Goal: Information Seeking & Learning: Learn about a topic

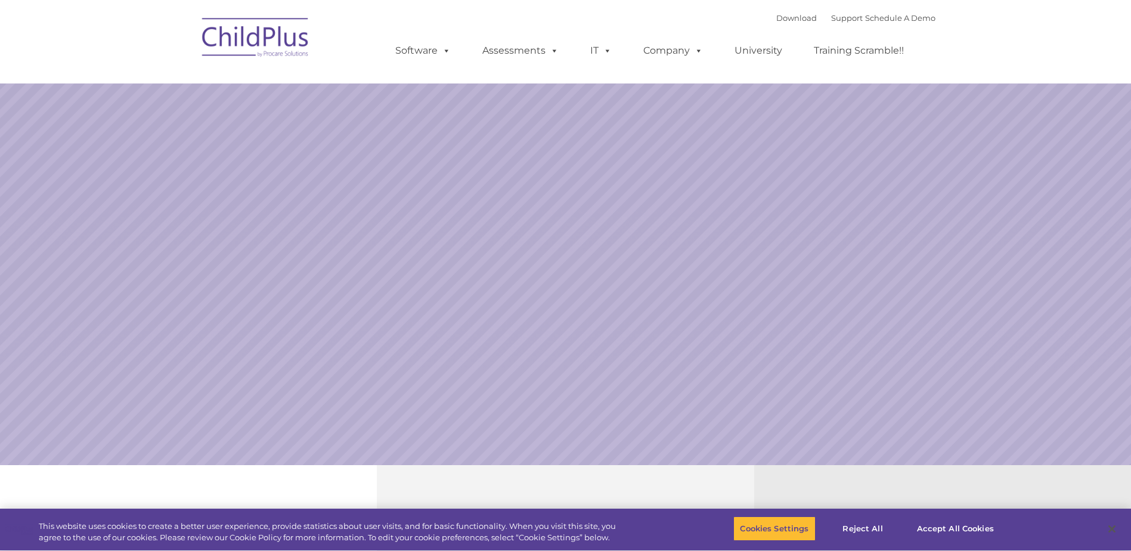
select select "MEDIUM"
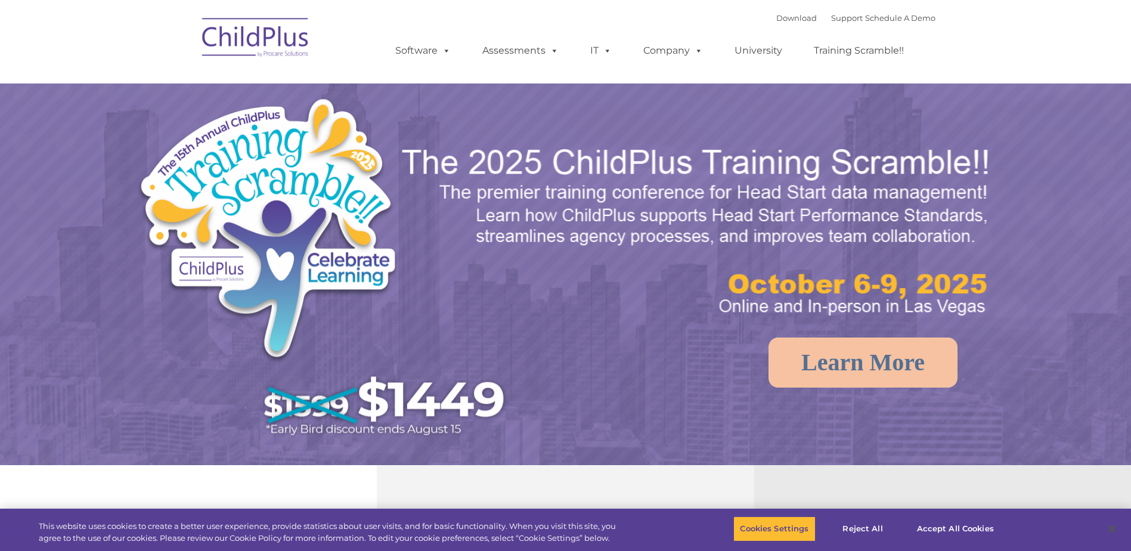
select select "MEDIUM"
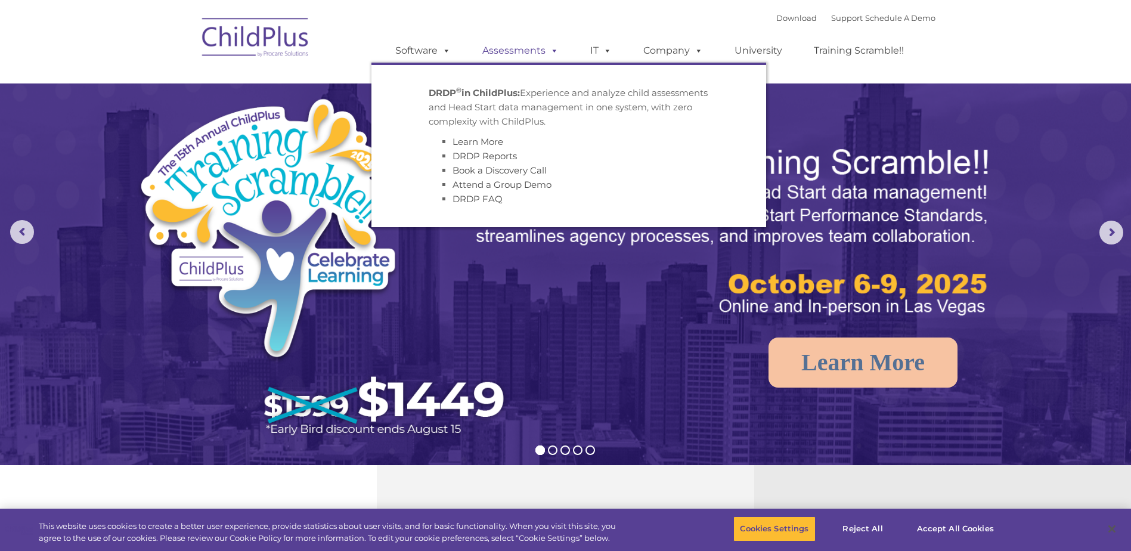
click at [525, 46] on link "Assessments" at bounding box center [520, 51] width 100 height 24
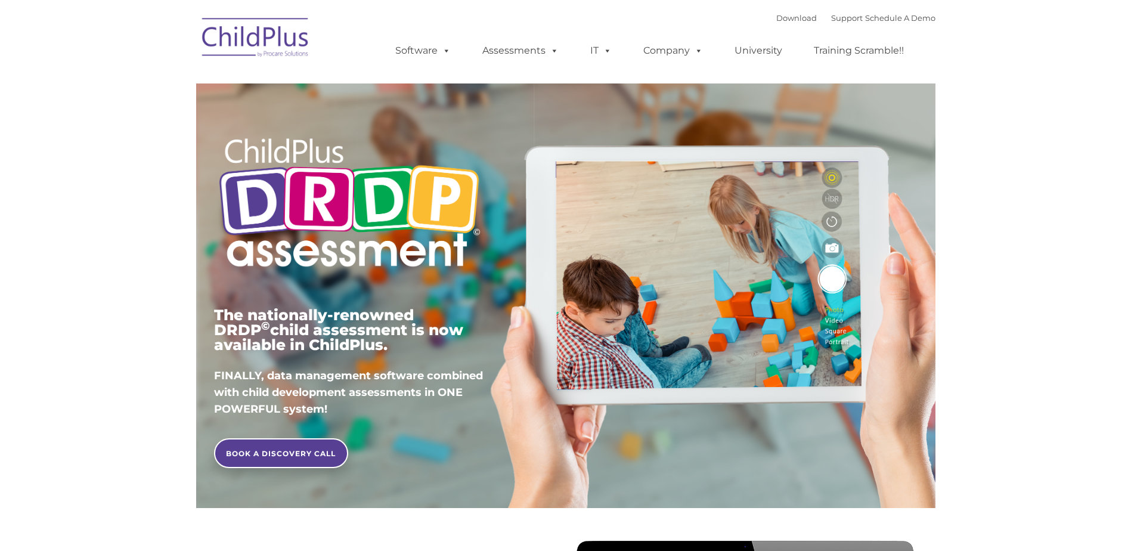
type input ""
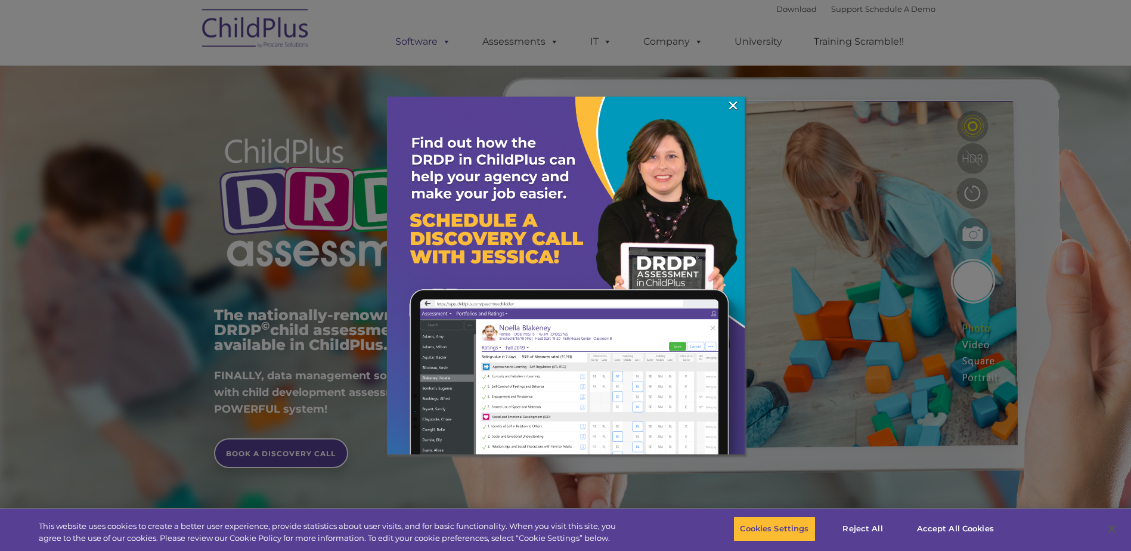
click at [419, 42] on div at bounding box center [565, 275] width 1131 height 551
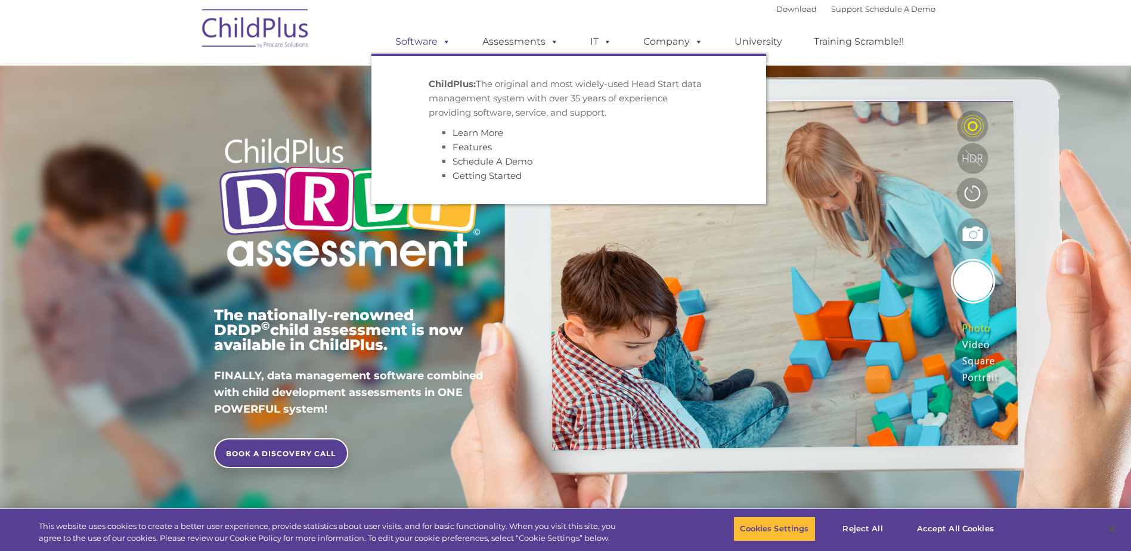
click at [419, 42] on link "Software" at bounding box center [422, 42] width 79 height 24
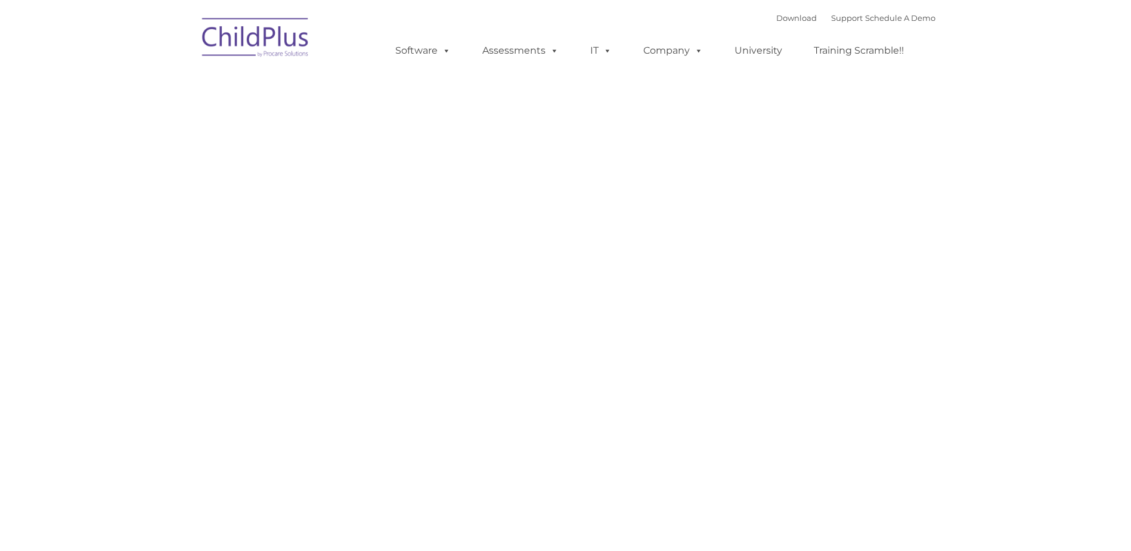
type input ""
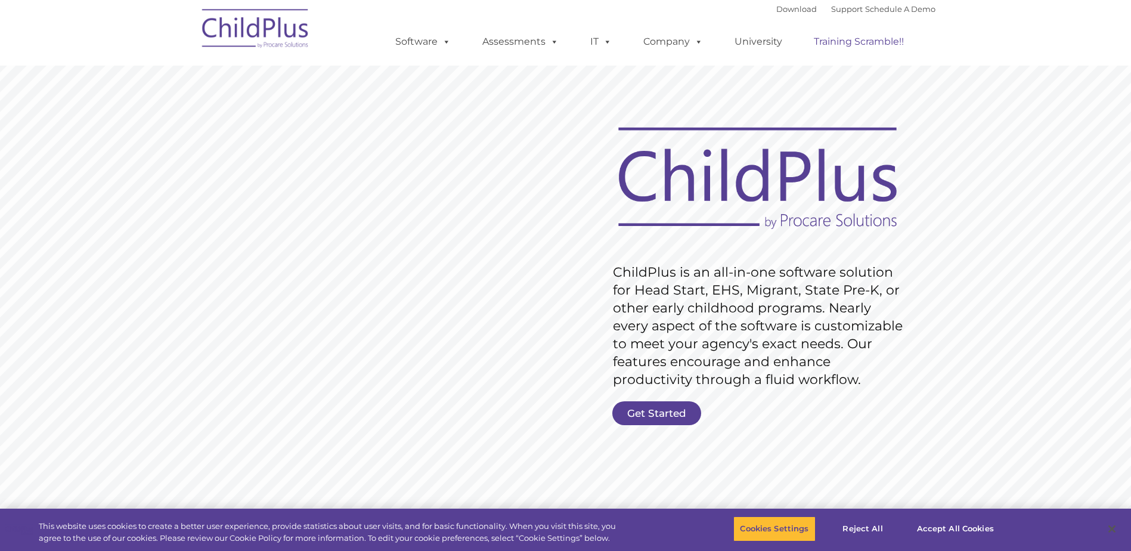
click at [880, 41] on link "Training Scramble!!" at bounding box center [859, 42] width 114 height 24
click at [835, 11] on link "Support" at bounding box center [847, 9] width 32 height 10
click at [834, 5] on link "Support" at bounding box center [847, 9] width 32 height 10
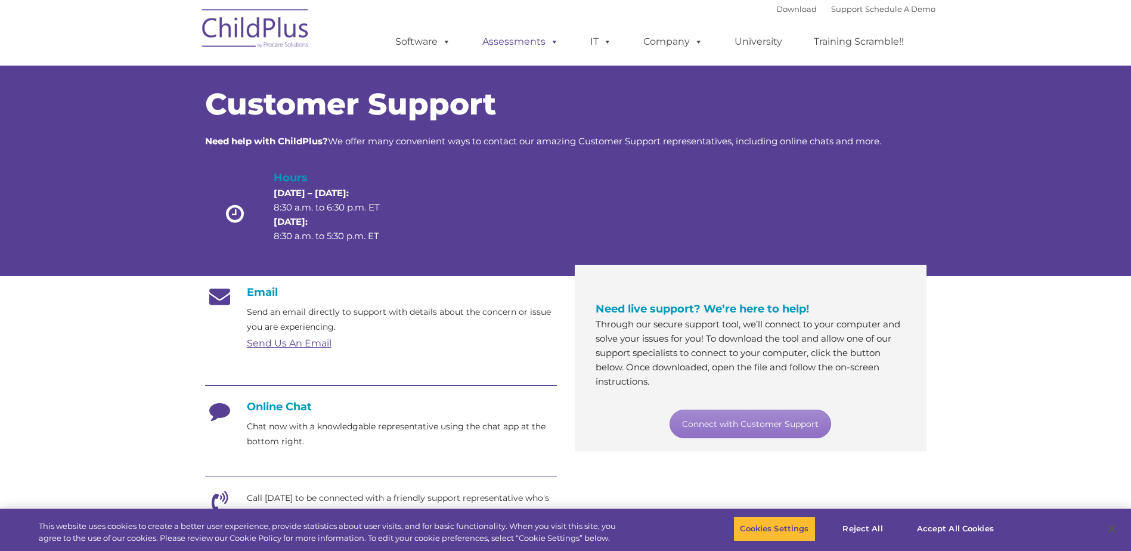
click at [514, 41] on link "Assessments" at bounding box center [520, 42] width 100 height 24
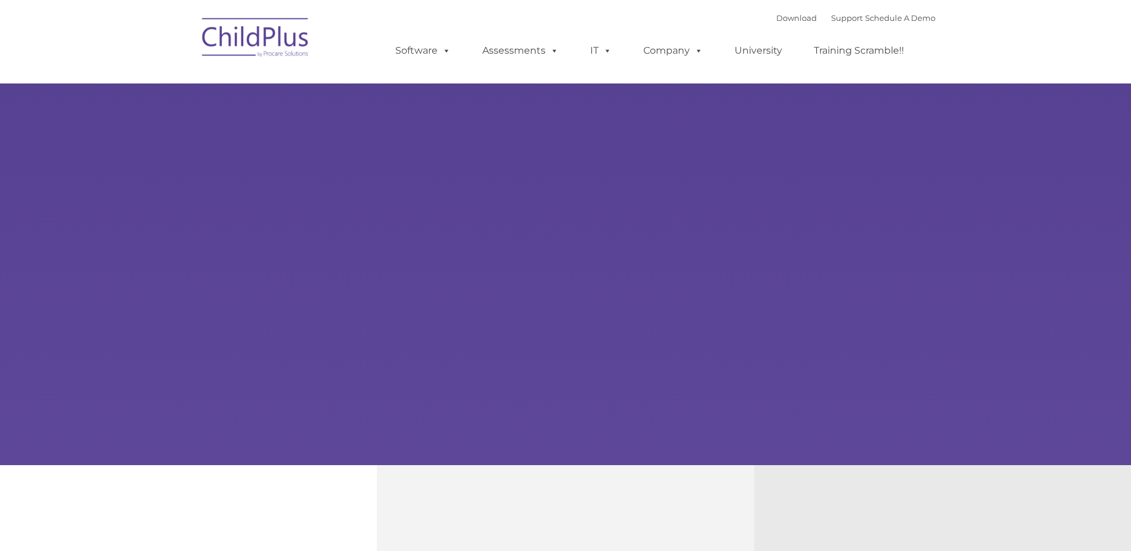
type input ""
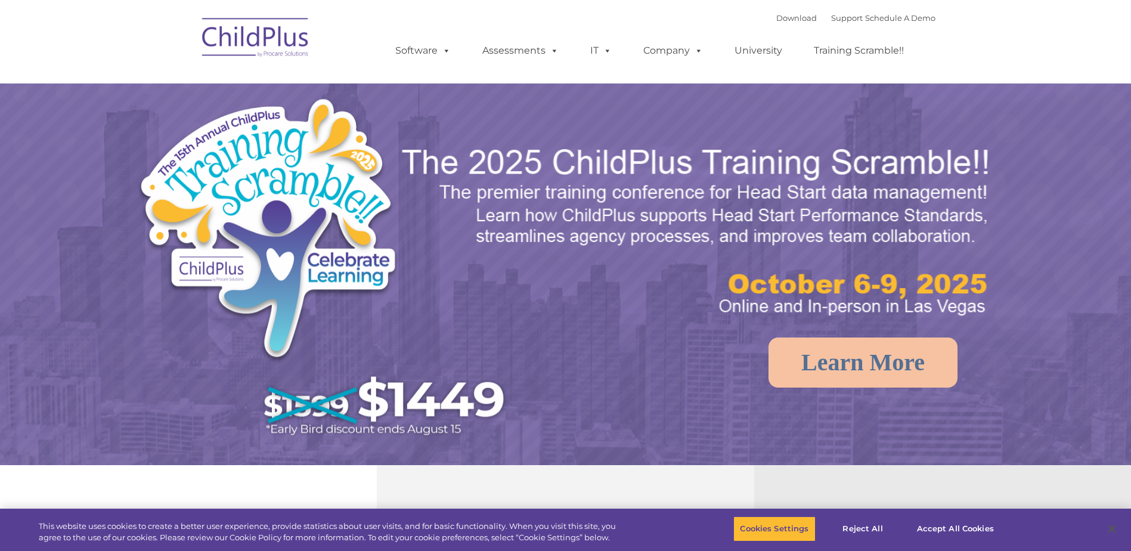
select select "MEDIUM"
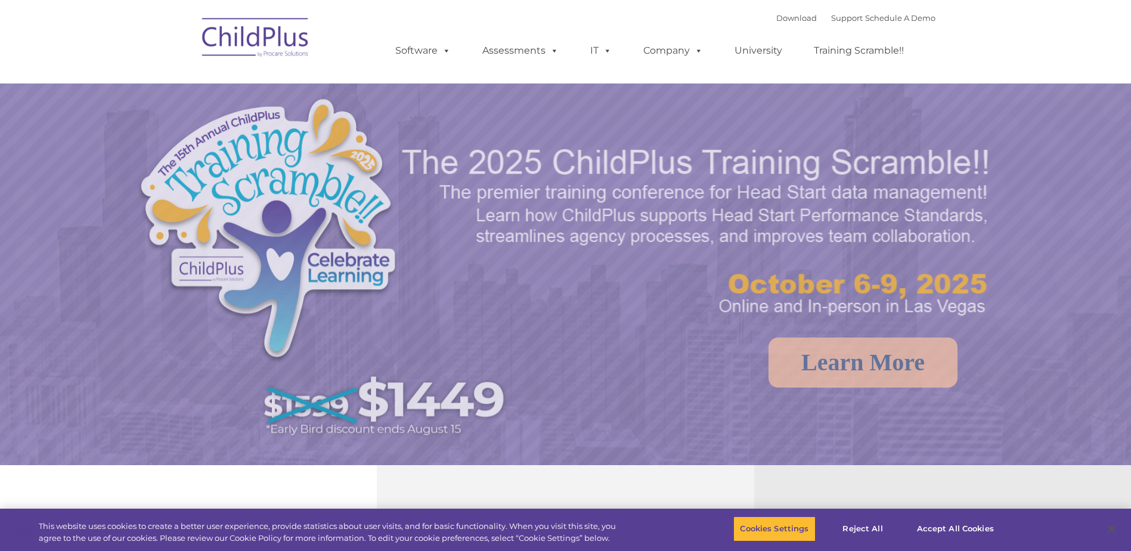
select select "MEDIUM"
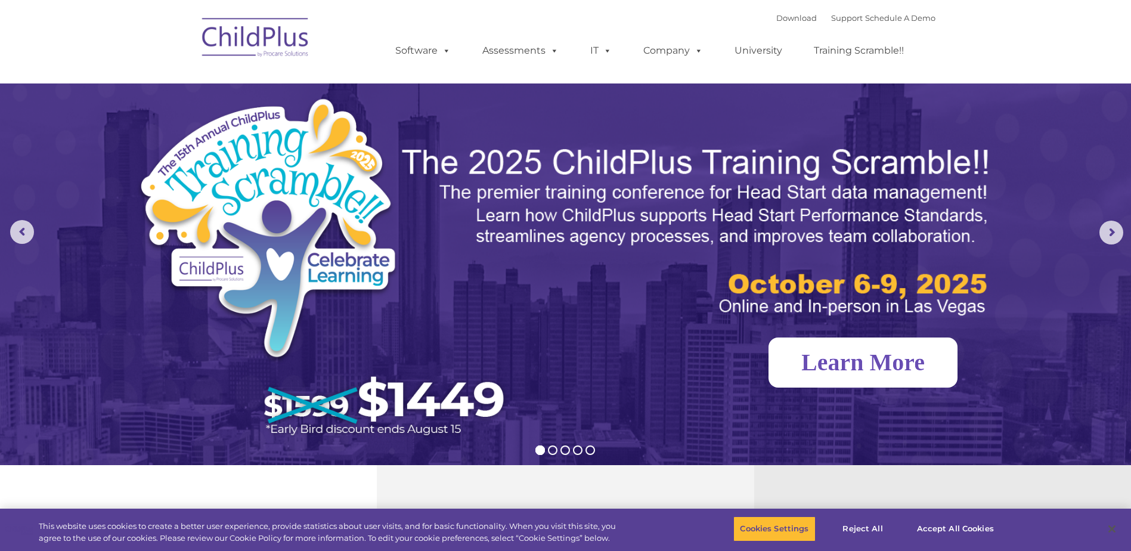
click at [876, 355] on link "Learn More" at bounding box center [862, 362] width 189 height 50
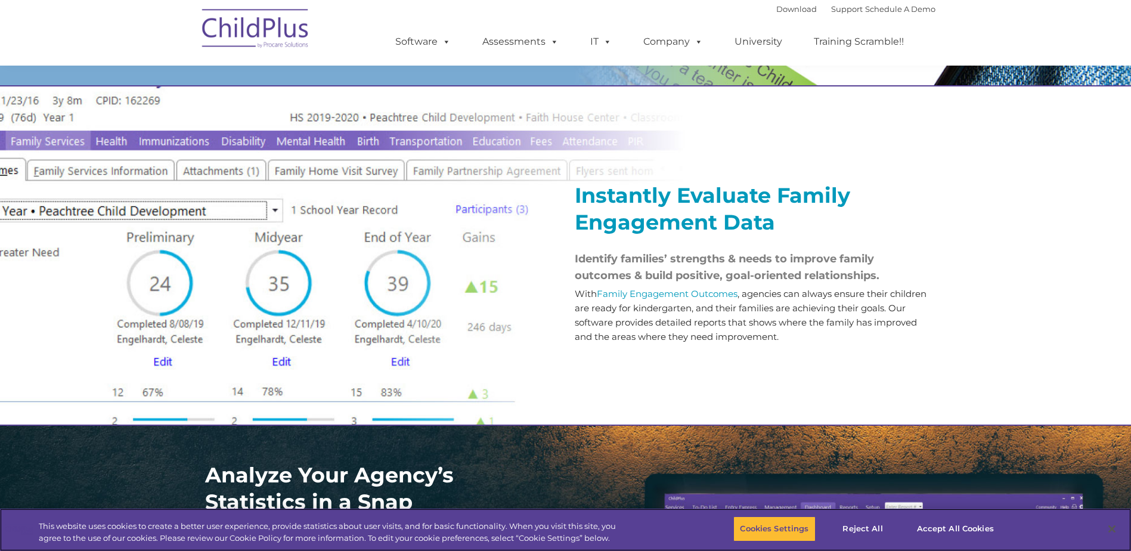
scroll to position [1281, 0]
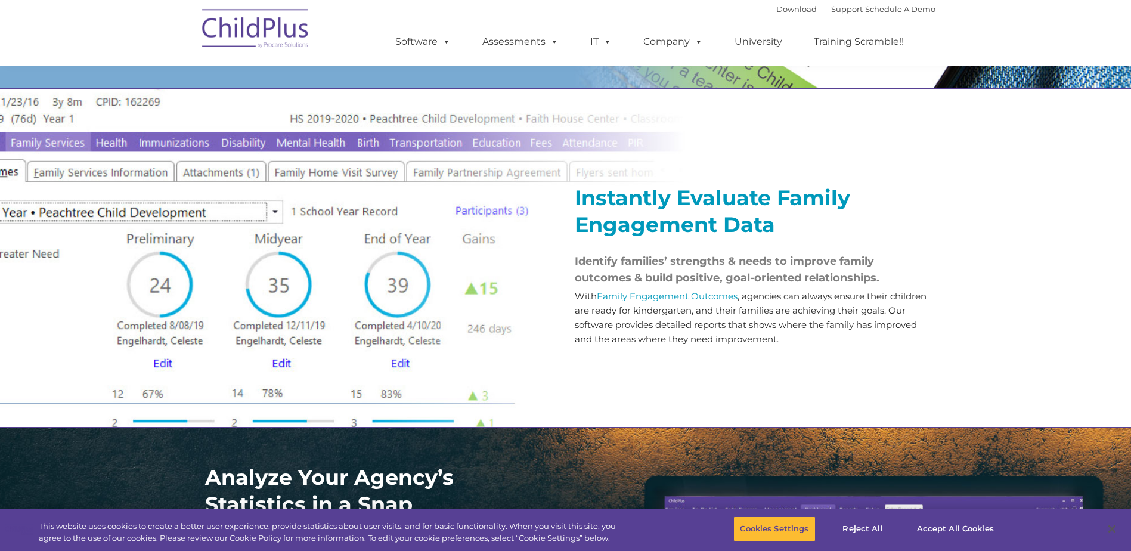
click at [67, 160] on div "Instantly Evaluate Family Engagement Data Identify families’ strengths & needs …" at bounding box center [565, 258] width 1131 height 340
click at [221, 226] on div "Instantly Evaluate Family Engagement Data Identify families’ strengths & needs …" at bounding box center [565, 258] width 1131 height 340
click at [279, 223] on div "Instantly Evaluate Family Engagement Data Identify families’ strengths & needs …" at bounding box center [565, 258] width 1131 height 340
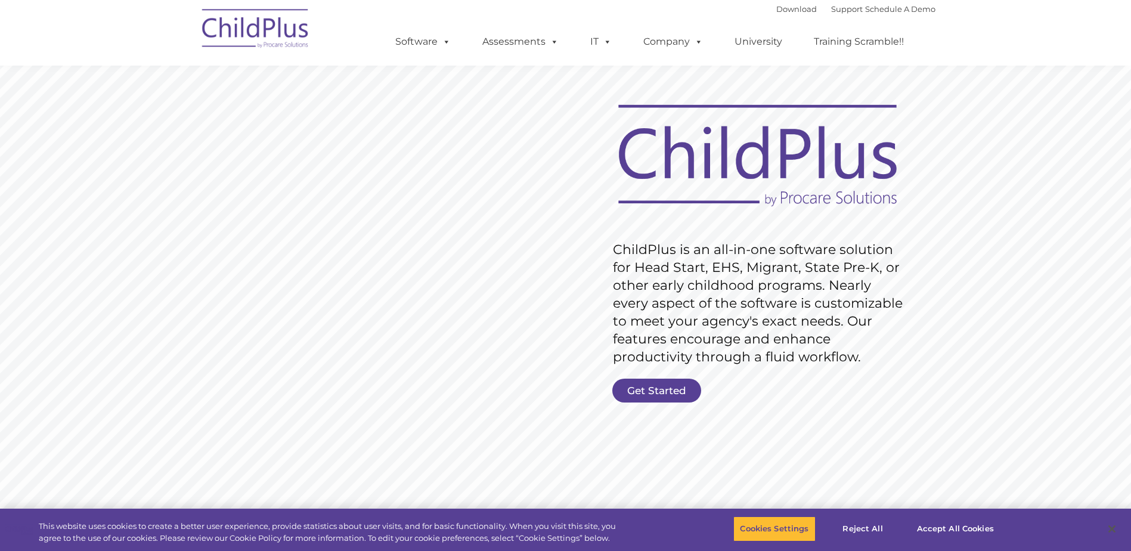
scroll to position [0, 0]
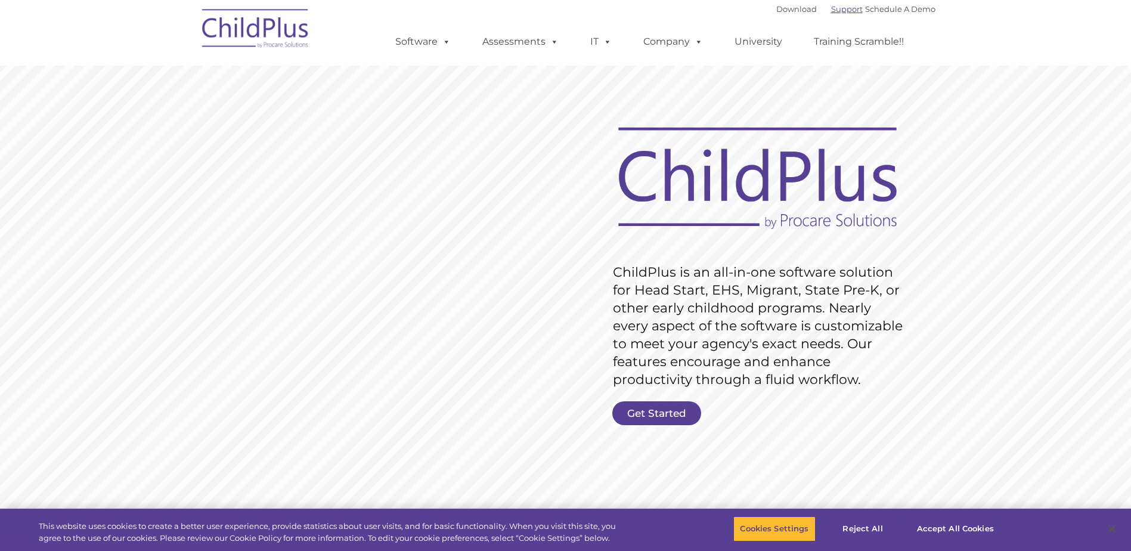
click at [831, 8] on link "Support" at bounding box center [847, 9] width 32 height 10
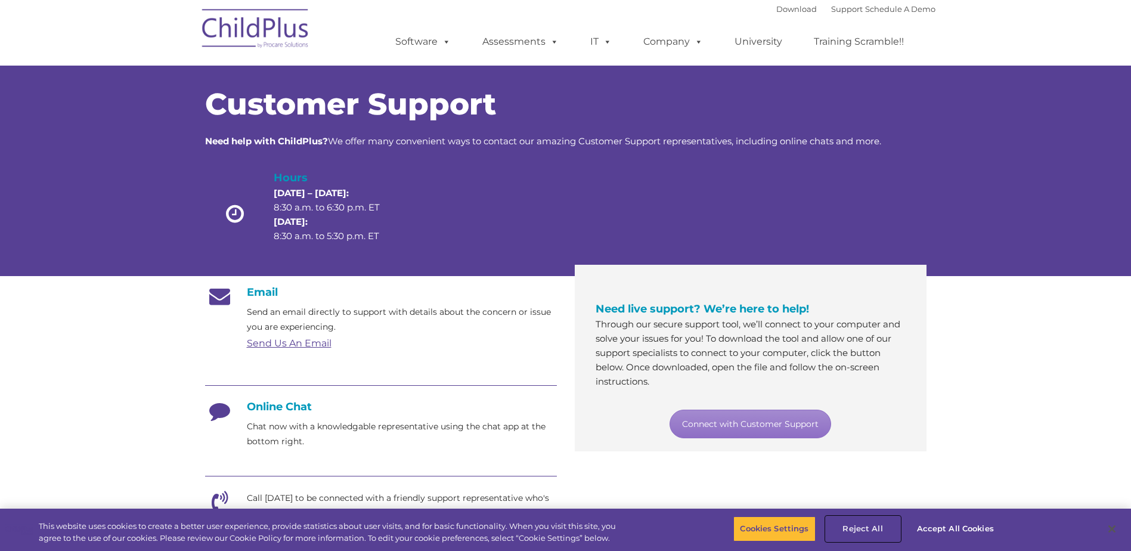
click at [869, 527] on button "Reject All" at bounding box center [863, 528] width 75 height 25
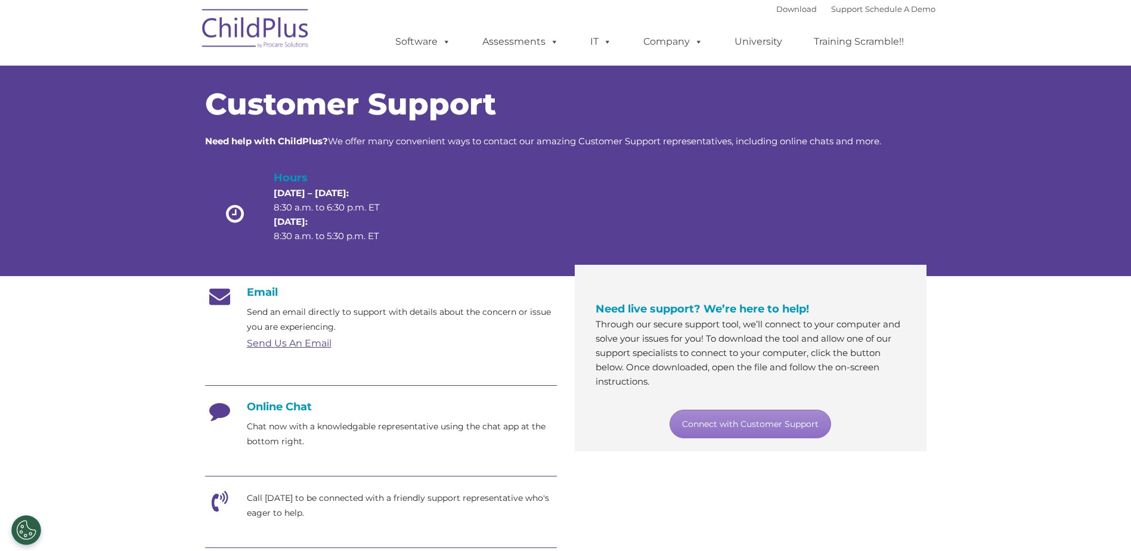
click at [869, 527] on div "Email Send an email directly to support with details about the concern or issue…" at bounding box center [565, 516] width 739 height 479
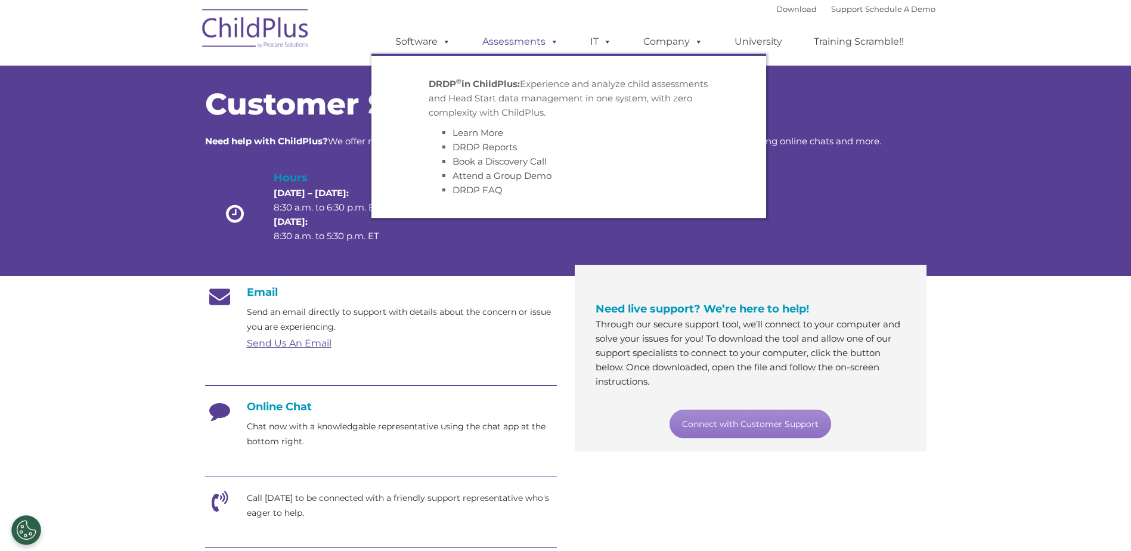
click at [503, 42] on link "Assessments" at bounding box center [520, 42] width 100 height 24
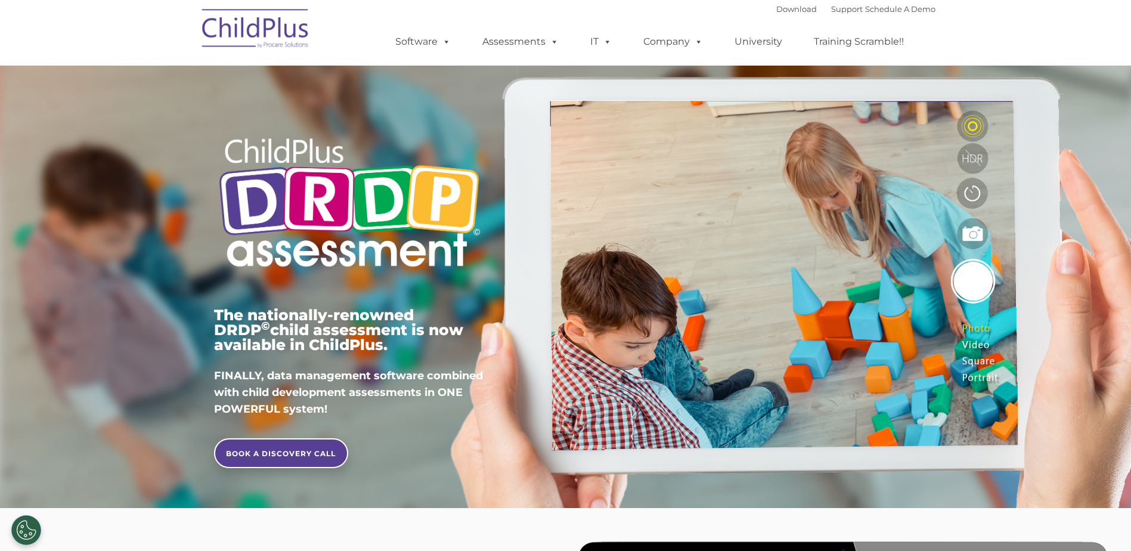
click at [551, 41] on span at bounding box center [551, 41] width 13 height 11
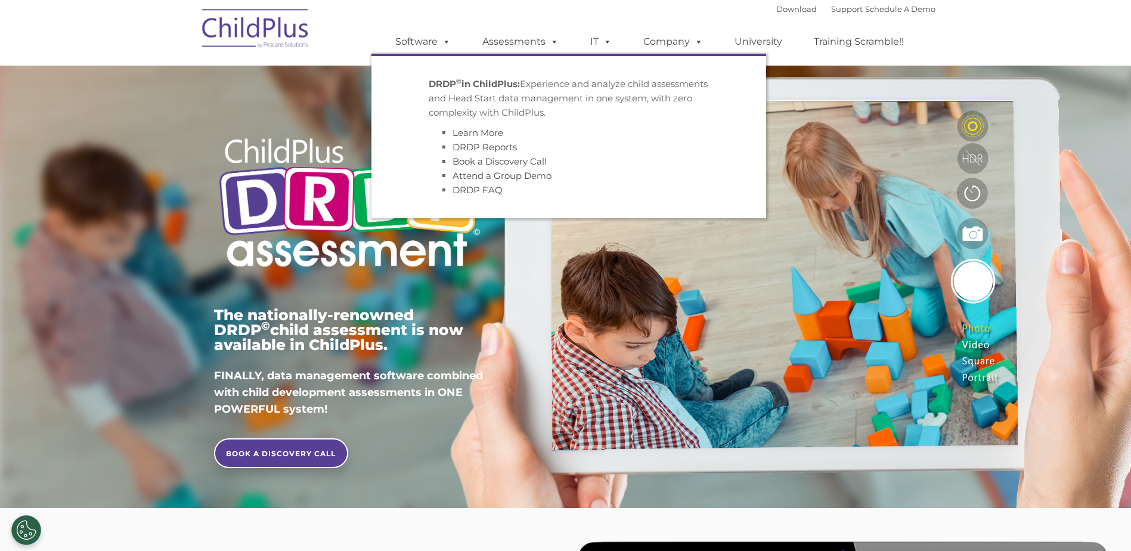
click at [254, 99] on div at bounding box center [349, 93] width 271 height 60
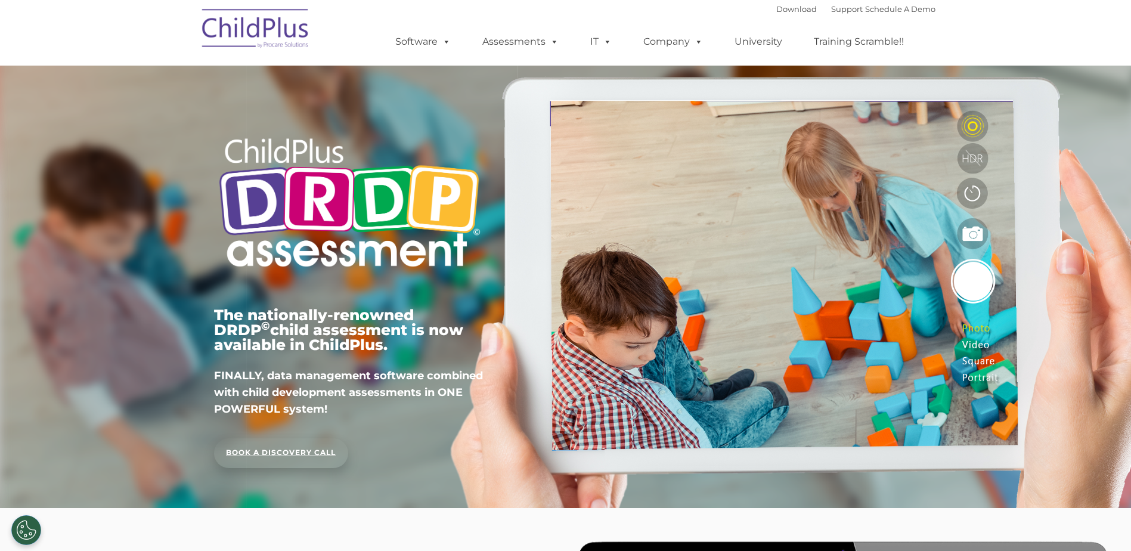
click at [309, 451] on link "BOOK A DISCOVERY CALL" at bounding box center [281, 453] width 134 height 30
